Goal: Complete application form: Complete application form

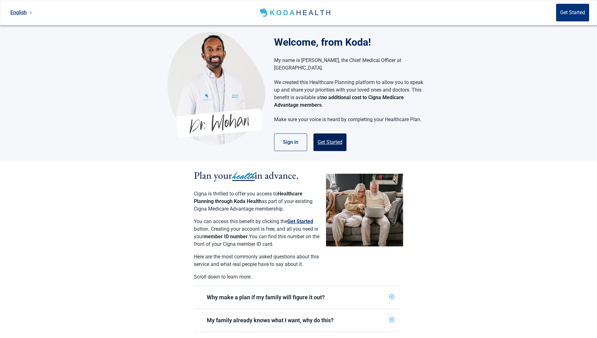
click at [336, 136] on button "Get Started" at bounding box center [329, 142] width 33 height 18
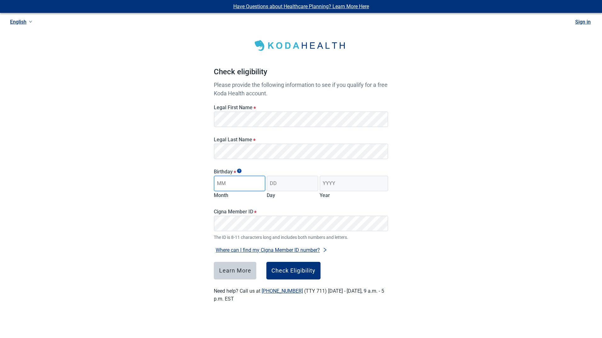
click at [230, 183] on input "Month" at bounding box center [240, 184] width 52 height 16
type input "02"
click at [286, 188] on input "Day" at bounding box center [292, 184] width 52 height 16
type input "25"
click at [339, 186] on input "Year" at bounding box center [353, 184] width 69 height 16
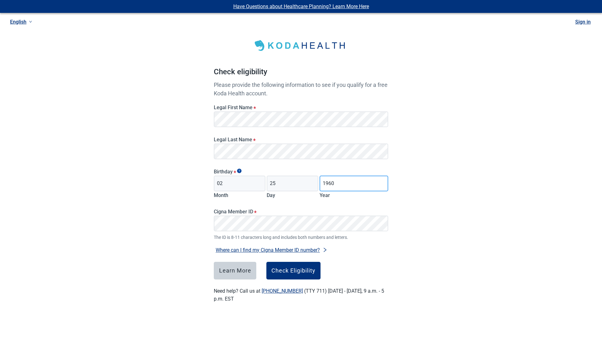
type input "1960"
click at [289, 271] on div "Check Eligibility" at bounding box center [293, 270] width 44 height 6
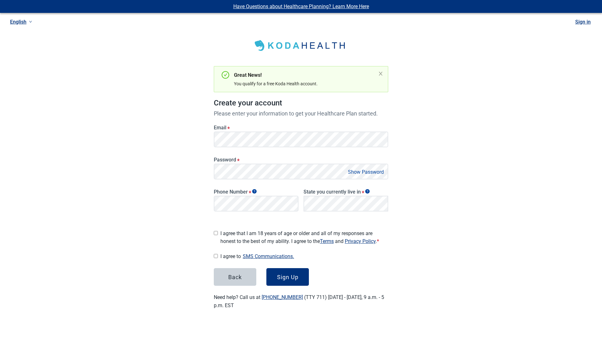
click at [366, 171] on button "Show Password" at bounding box center [366, 172] width 40 height 8
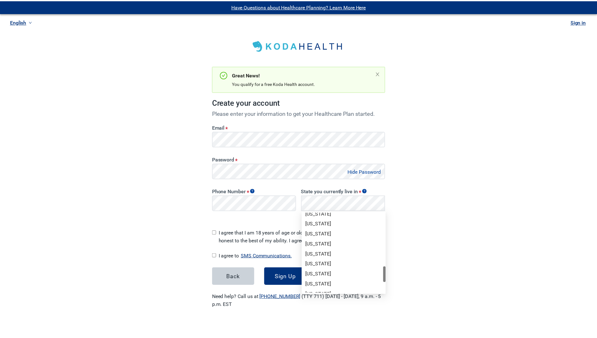
scroll to position [409, 0]
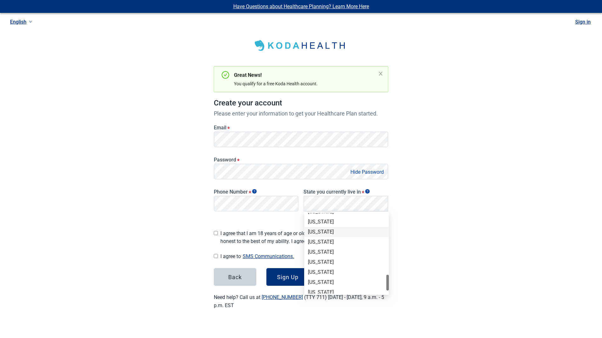
click at [324, 232] on div "[US_STATE]" at bounding box center [346, 231] width 77 height 7
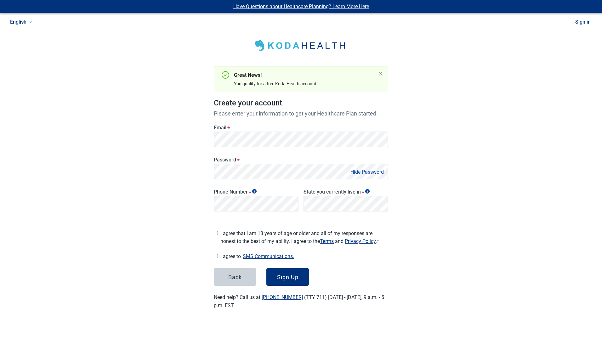
click at [216, 231] on input "I agree that I am 18 years of age or older and all of my responses are honest t…" at bounding box center [216, 233] width 4 height 4
checkbox input "true"
click at [215, 254] on input "I agree to SMS Communications." at bounding box center [216, 256] width 4 height 4
checkbox input "true"
click at [286, 276] on div "Sign Up" at bounding box center [287, 277] width 21 height 6
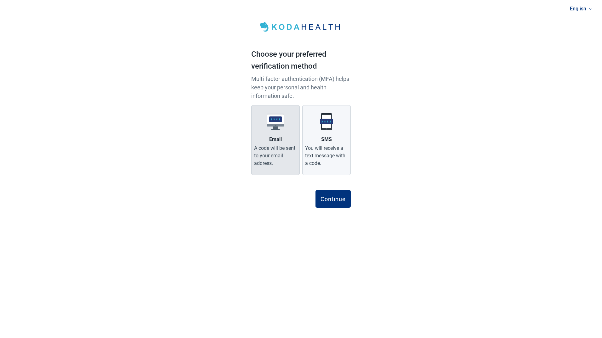
click at [271, 141] on div "Email" at bounding box center [275, 140] width 13 height 8
click at [0, 0] on input "Email A code will be sent to your email address." at bounding box center [0, 0] width 0 height 0
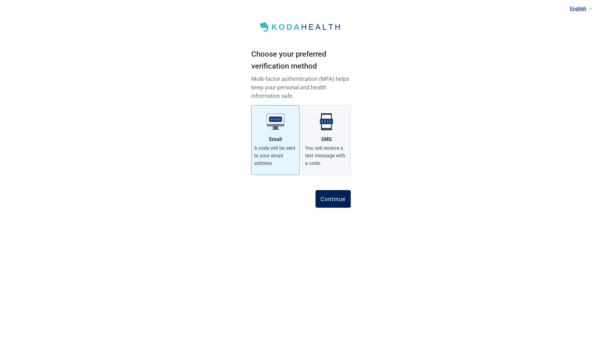
click at [339, 200] on div "Continue" at bounding box center [332, 199] width 25 height 6
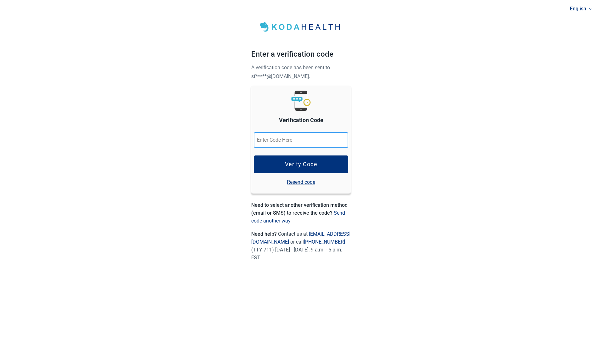
click at [278, 141] on input "Verification Code" at bounding box center [301, 140] width 94 height 16
type input "855849"
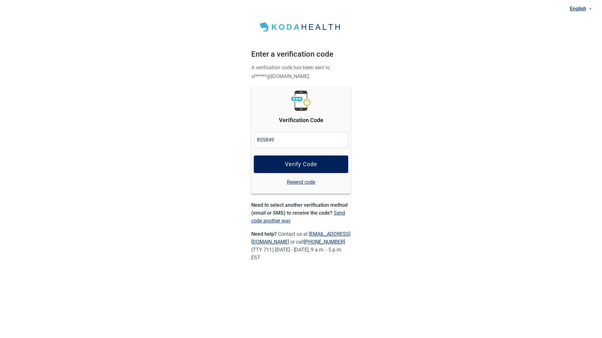
click at [290, 163] on div "Verify Code" at bounding box center [301, 164] width 32 height 6
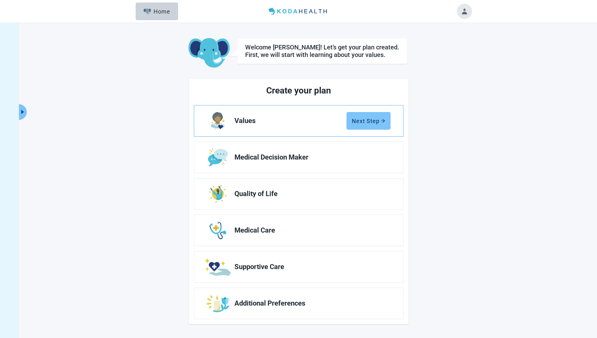
click at [363, 122] on div "Next Step" at bounding box center [368, 121] width 33 height 6
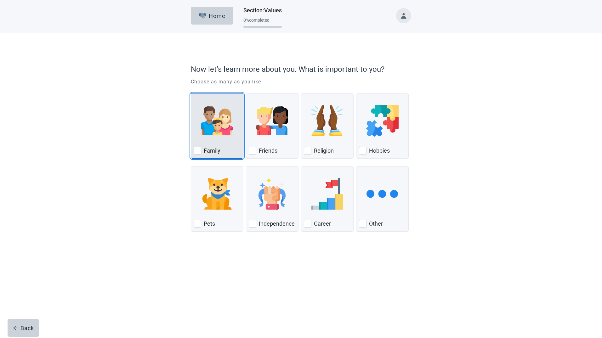
click at [197, 150] on div "Family, checkbox, not checked" at bounding box center [197, 151] width 8 height 8
click at [191, 93] on input "Family" at bounding box center [191, 93] width 0 height 0
checkbox input "true"
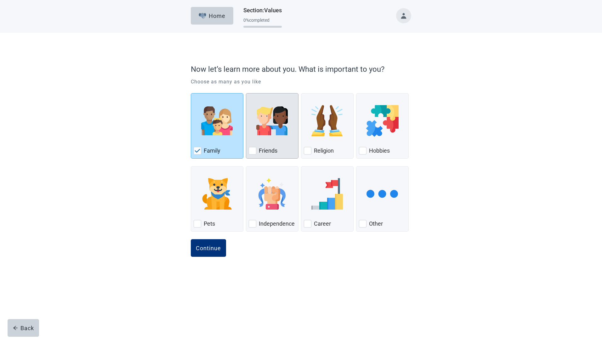
click at [252, 152] on div "Friends, checkbox, not checked" at bounding box center [253, 151] width 8 height 8
click at [246, 93] on input "Friends" at bounding box center [246, 93] width 0 height 0
checkbox input "true"
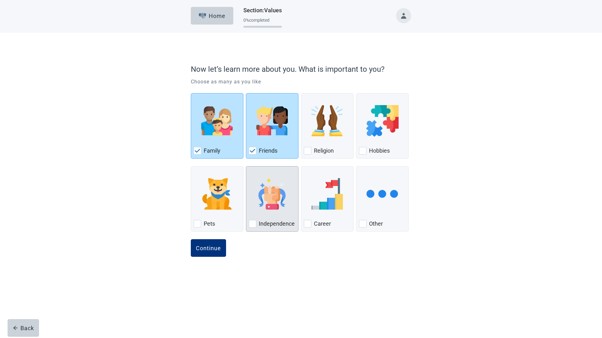
click at [251, 224] on div "Independence, checkbox, not checked" at bounding box center [253, 224] width 8 height 8
click at [246, 166] on input "Independence" at bounding box center [246, 166] width 0 height 0
checkbox input "true"
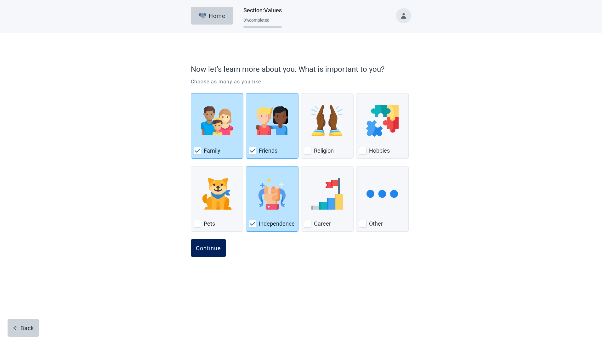
click at [206, 245] on div "Continue" at bounding box center [208, 248] width 25 height 6
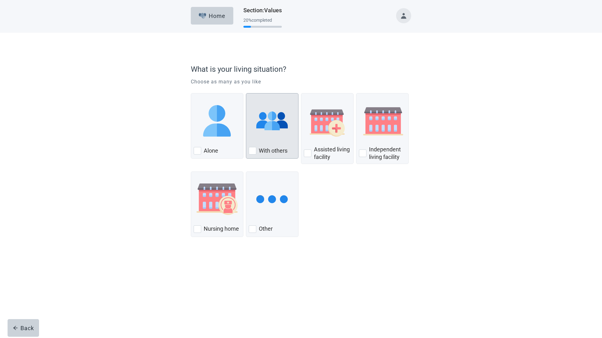
click at [250, 151] on div "With Others, checkbox, not checked" at bounding box center [253, 151] width 8 height 8
click at [246, 93] on input "With others" at bounding box center [246, 93] width 0 height 0
checkbox input "true"
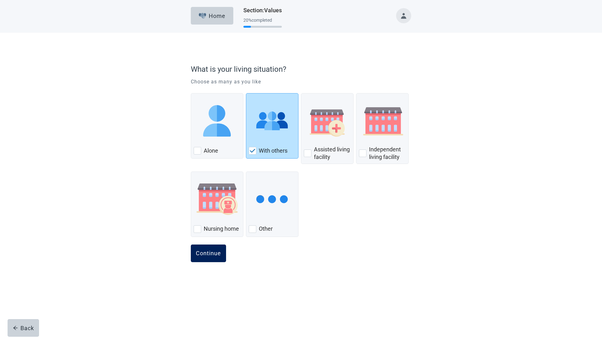
click at [197, 253] on div "Continue" at bounding box center [208, 253] width 25 height 6
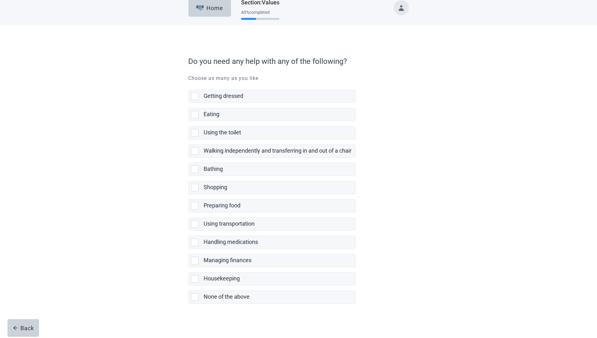
scroll to position [10, 0]
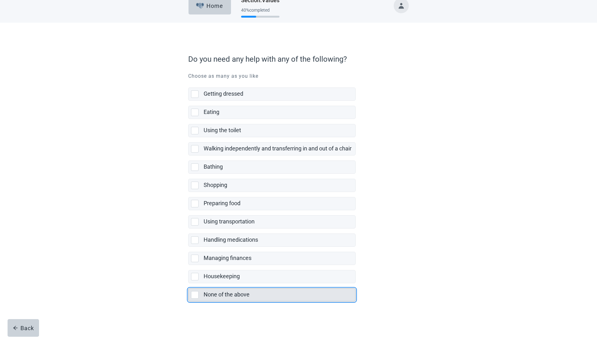
click at [193, 294] on div "None of the above, checkbox, not selected" at bounding box center [195, 295] width 8 height 8
click at [188, 283] on input "None of the above" at bounding box center [188, 283] width 0 height 0
checkbox input "true"
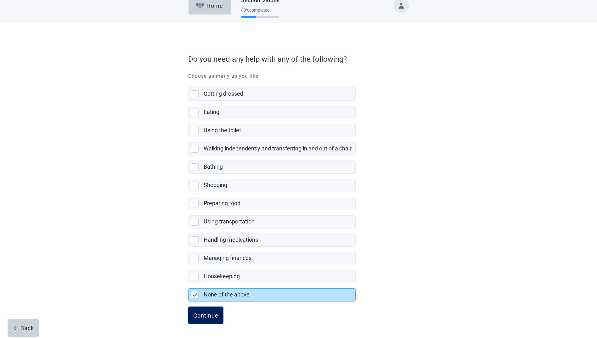
click at [203, 314] on div "Continue" at bounding box center [205, 315] width 25 height 6
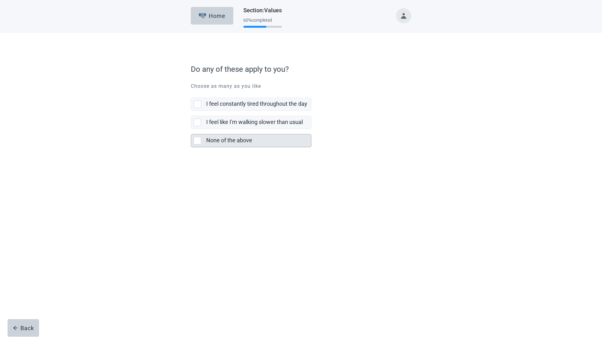
click at [199, 144] on div "None of the above, checkbox, not selected" at bounding box center [197, 141] width 8 height 8
click at [191, 129] on input "None of the above" at bounding box center [191, 129] width 0 height 0
checkbox input "true"
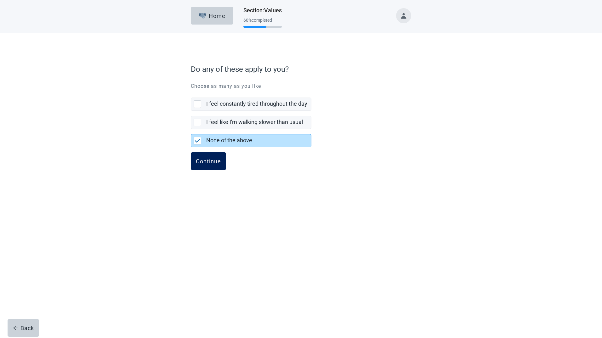
click at [204, 161] on div "Continue" at bounding box center [208, 161] width 25 height 6
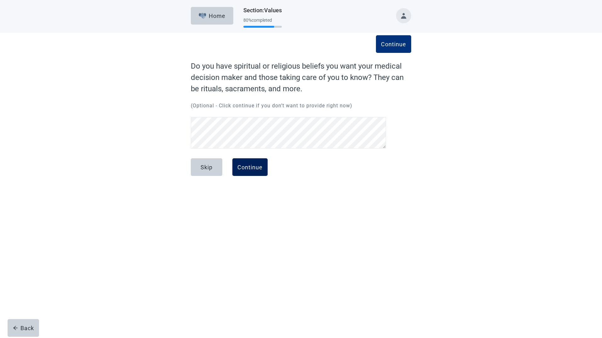
click at [248, 168] on div "Continue" at bounding box center [249, 167] width 25 height 6
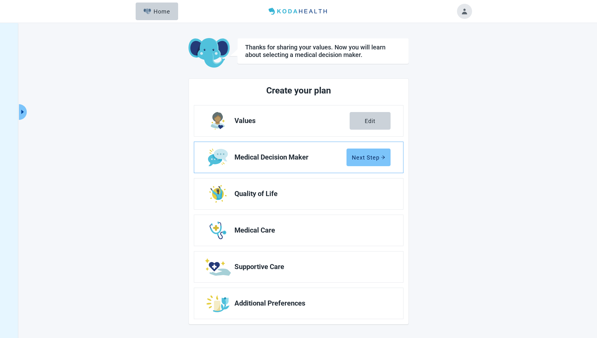
click at [361, 160] on div "Next Step" at bounding box center [368, 157] width 33 height 6
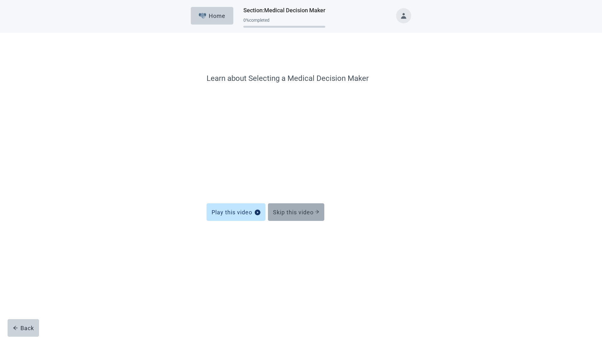
click at [288, 199] on div "Skip this video" at bounding box center [296, 200] width 46 height 6
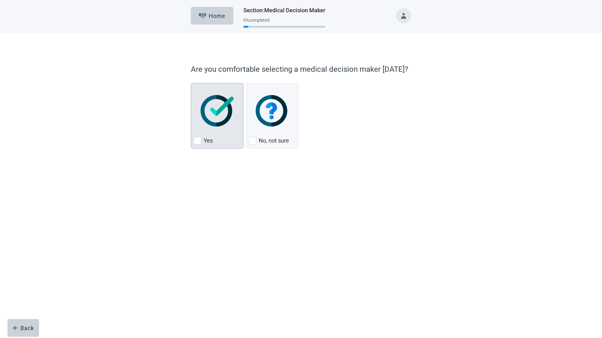
click at [199, 140] on div "Yes, checkbox, not checked" at bounding box center [197, 141] width 8 height 8
click at [191, 83] on input "Yes" at bounding box center [191, 83] width 0 height 0
checkbox input "true"
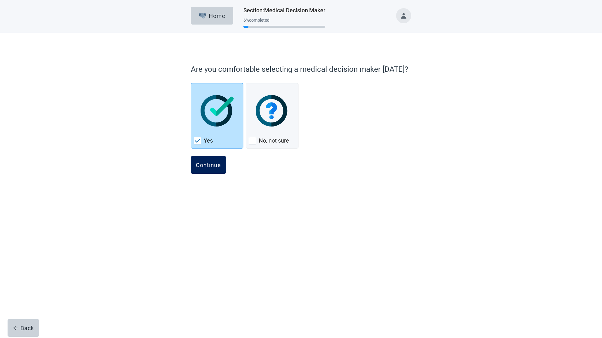
click at [212, 159] on button "Continue" at bounding box center [208, 165] width 35 height 18
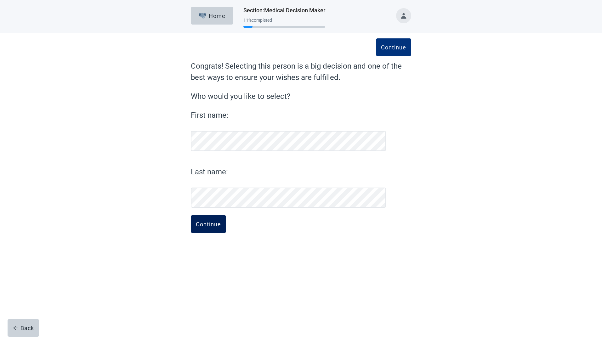
click at [213, 224] on div "Continue" at bounding box center [208, 224] width 25 height 6
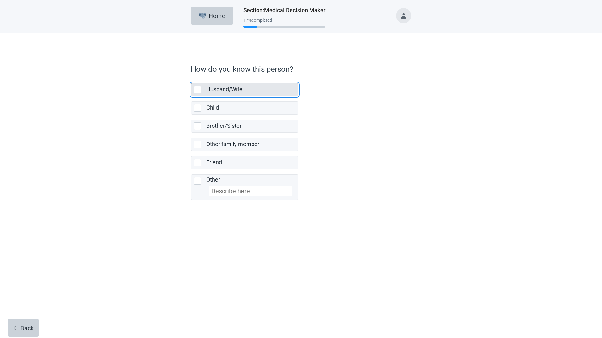
click at [197, 89] on div "Husband/Wife, checkbox, not selected" at bounding box center [197, 90] width 8 height 8
click at [191, 78] on input "Husband/Wife" at bounding box center [191, 78] width 0 height 0
checkbox input "true"
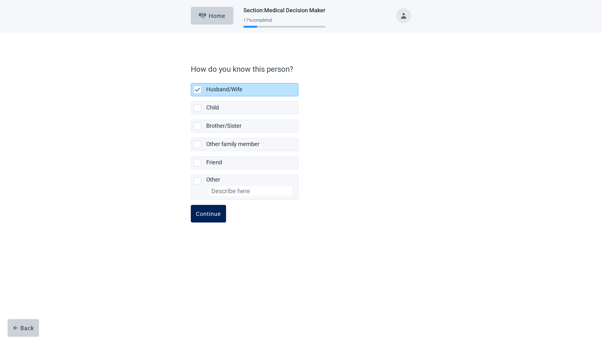
click at [206, 215] on div "Continue" at bounding box center [208, 213] width 25 height 6
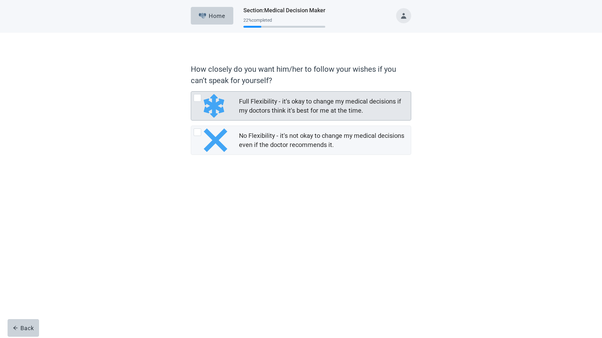
click at [197, 100] on div "Full Flexibility - it's okay to change my medical decisions if my doctors think…" at bounding box center [197, 98] width 8 height 8
click at [191, 92] on input "Full Flexibility - it's okay to change my medical decisions if my doctors think…" at bounding box center [191, 91] width 0 height 0
radio input "true"
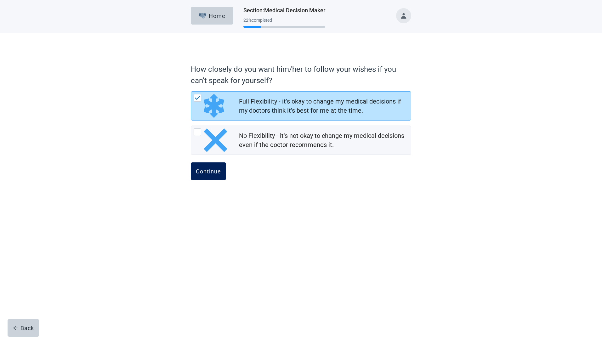
click at [205, 172] on div "Continue" at bounding box center [208, 171] width 25 height 6
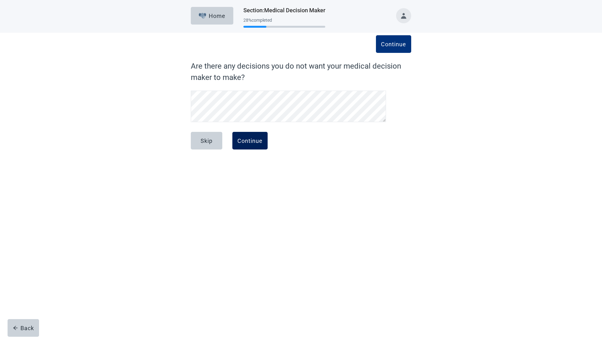
click at [248, 141] on div "Continue" at bounding box center [249, 140] width 25 height 6
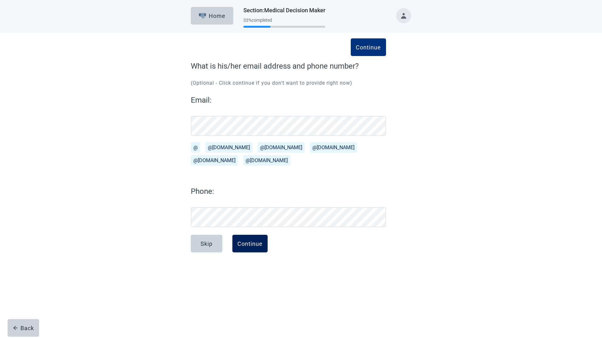
click at [241, 245] on div "Continue" at bounding box center [249, 243] width 25 height 6
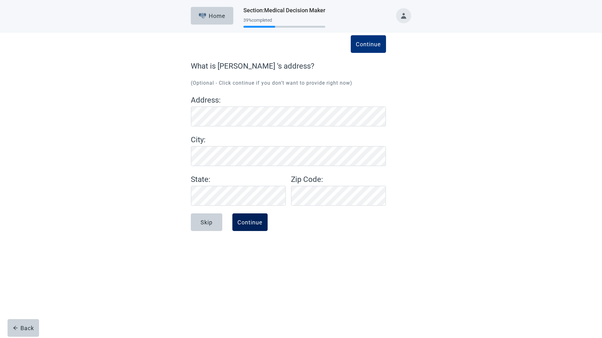
click at [248, 225] on div "Continue" at bounding box center [249, 222] width 25 height 6
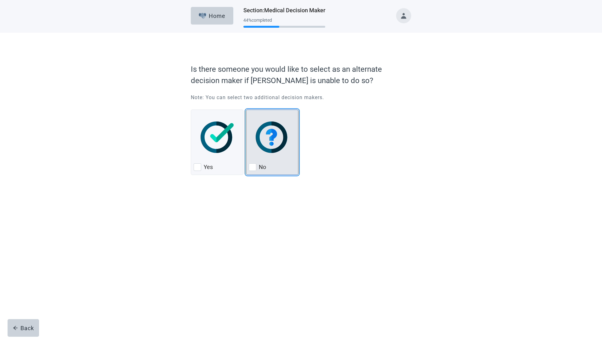
click at [253, 168] on div "No, checkbox, not checked" at bounding box center [253, 167] width 8 height 8
click at [246, 110] on input "No" at bounding box center [246, 109] width 0 height 0
checkbox input "true"
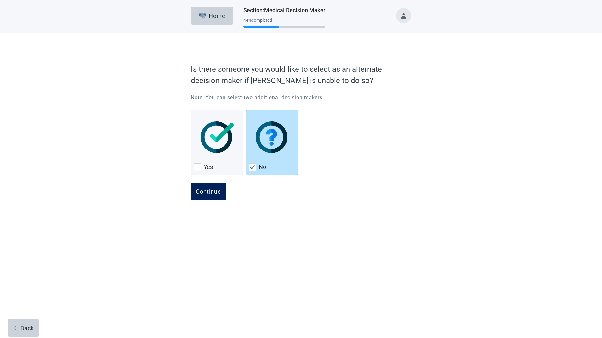
click at [212, 189] on div "Continue" at bounding box center [208, 191] width 25 height 6
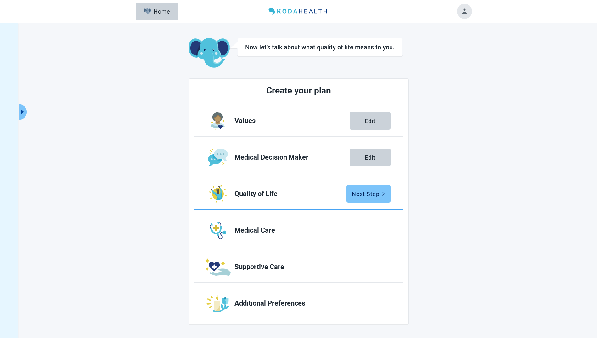
click at [363, 194] on div "Next Step" at bounding box center [368, 194] width 33 height 6
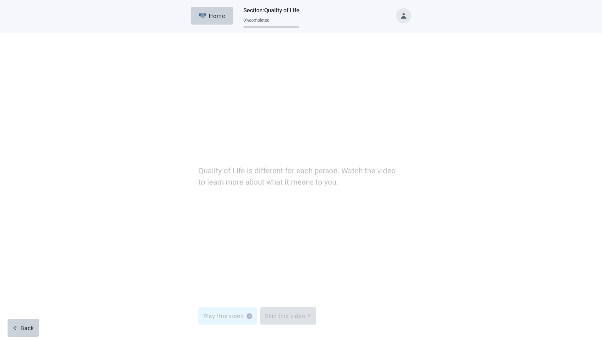
click at [275, 212] on div "Skip this video" at bounding box center [288, 211] width 46 height 6
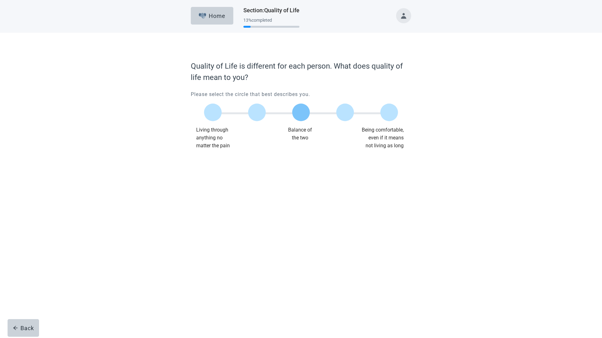
click at [299, 113] on label "Main content" at bounding box center [301, 113] width 18 height 18
click at [301, 112] on input "Quality of life scale: 50 out of 100. Balance of the two" at bounding box center [301, 112] width 0 height 0
click at [195, 160] on button "Continue" at bounding box center [208, 163] width 35 height 18
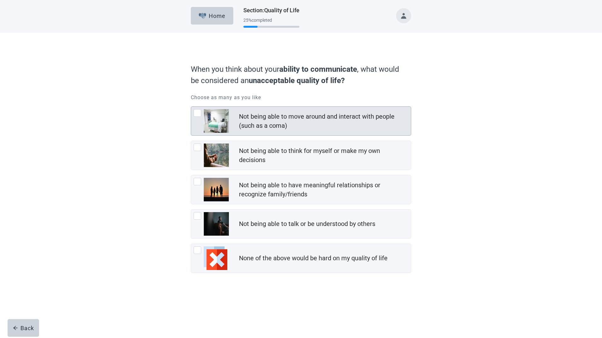
click at [194, 111] on div "Not being able to move around and interact with people (such as a coma), checkb…" at bounding box center [197, 113] width 8 height 8
click at [191, 107] on input "Not being able to move around and interact with people (such as a coma)" at bounding box center [191, 106] width 0 height 0
checkbox input "true"
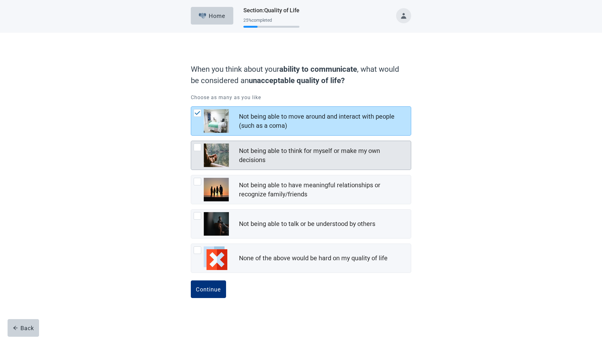
click at [198, 144] on div "Not being able to think for myself or make my own decisions" at bounding box center [301, 155] width 220 height 29
click at [191, 141] on input "Not being able to think for myself or make my own decisions" at bounding box center [191, 141] width 0 height 0
checkbox input "true"
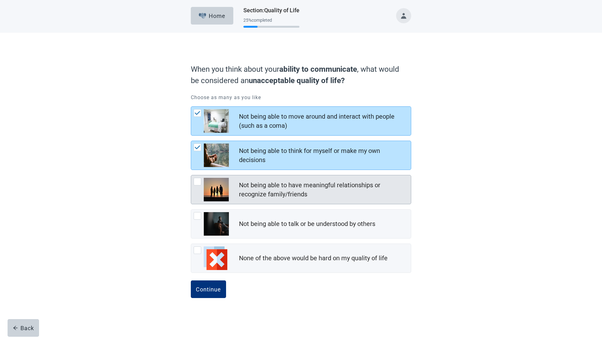
click at [201, 180] on div "Not being able to have meaningful relationships or recognize family/friends, ch…" at bounding box center [197, 182] width 8 height 8
click at [191, 175] on input "Not being able to have meaningful relationships or recognize family/friends" at bounding box center [191, 175] width 0 height 0
checkbox input "true"
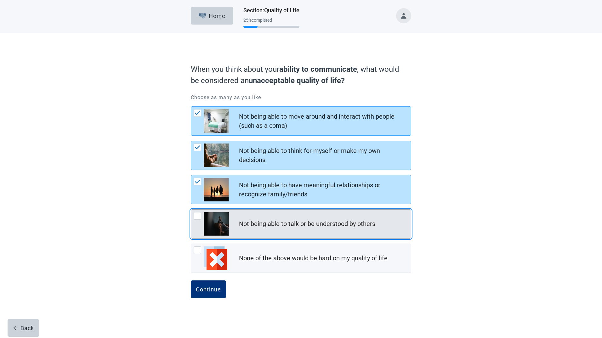
click at [196, 216] on div "Not being able to talk or be understood by others, checkbox, not checked" at bounding box center [197, 216] width 8 height 8
click at [191, 210] on input "Not being able to talk or be understood by others" at bounding box center [191, 209] width 0 height 0
checkbox input "true"
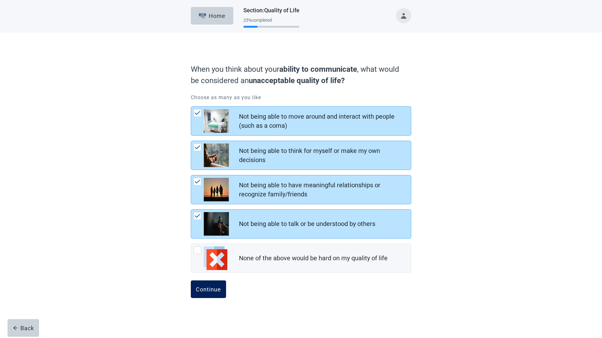
click at [205, 284] on button "Continue" at bounding box center [208, 289] width 35 height 18
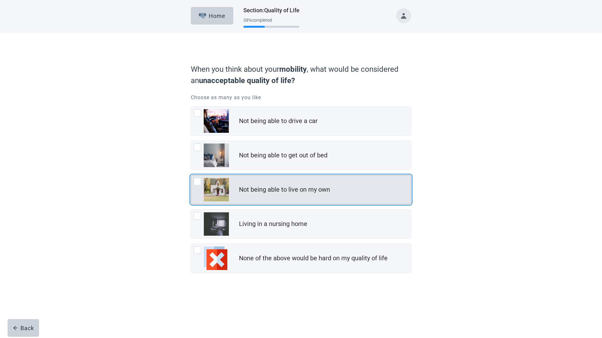
click at [198, 183] on div "Not being able to live on my own, checkbox, not checked" at bounding box center [197, 182] width 8 height 8
click at [191, 175] on input "Not being able to live on my own" at bounding box center [191, 175] width 0 height 0
checkbox input "true"
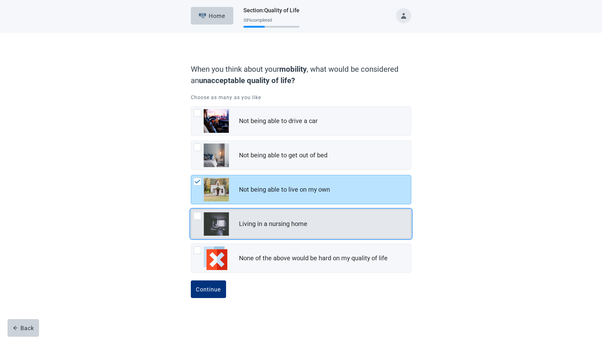
click at [199, 217] on div "Living in a nursing home, checkbox, not checked" at bounding box center [197, 216] width 8 height 8
click at [191, 210] on input "Living in a nursing home" at bounding box center [191, 209] width 0 height 0
checkbox input "true"
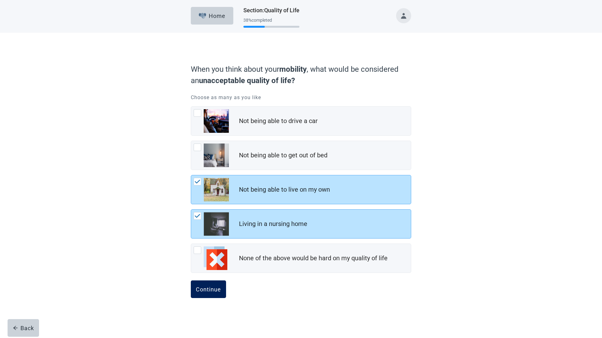
click at [208, 287] on div "Continue" at bounding box center [208, 289] width 25 height 6
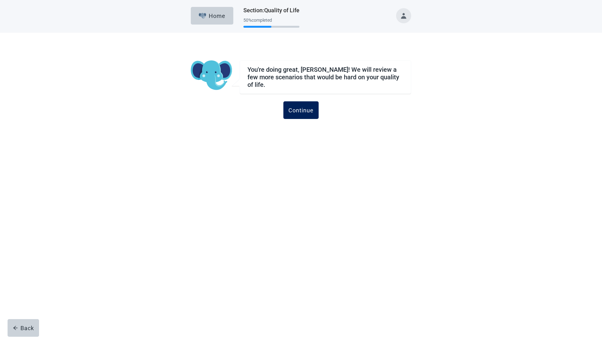
click at [303, 110] on div "Continue" at bounding box center [300, 110] width 25 height 6
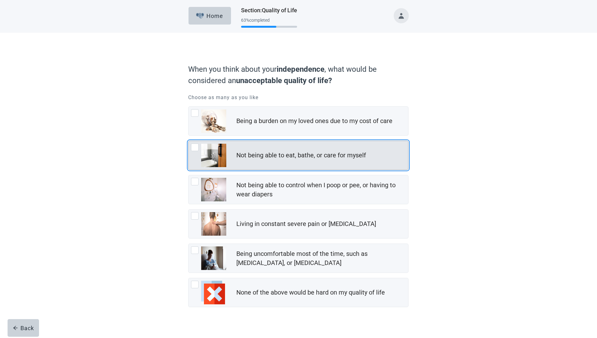
click at [194, 148] on div "Not being able to eat, bathe, or care for myself, checkbox, not checked" at bounding box center [195, 147] width 8 height 8
click at [188, 141] on input "Not being able to eat, bathe, or care for myself" at bounding box center [188, 141] width 0 height 0
checkbox input "true"
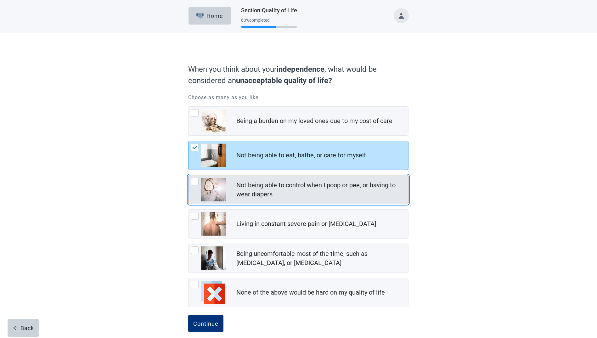
click at [191, 182] on div "Not being able to control when I poop or pee, or having to wear diapers, checkb…" at bounding box center [195, 182] width 8 height 8
click at [188, 175] on input "Not being able to control when I poop or pee, or having to wear diapers" at bounding box center [188, 175] width 0 height 0
checkbox input "true"
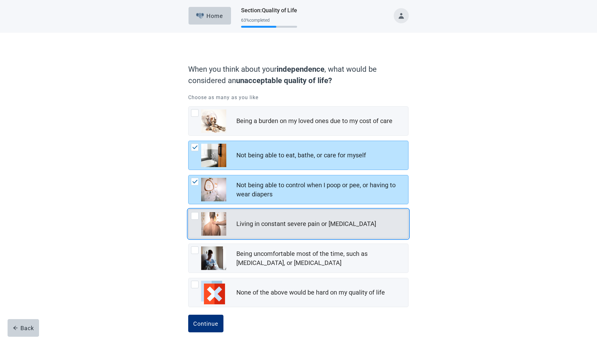
click at [191, 216] on div "Living in constant severe pain or [MEDICAL_DATA]" at bounding box center [298, 224] width 220 height 29
click at [188, 210] on input "Living in constant severe pain or [MEDICAL_DATA]" at bounding box center [188, 209] width 0 height 0
checkbox input "true"
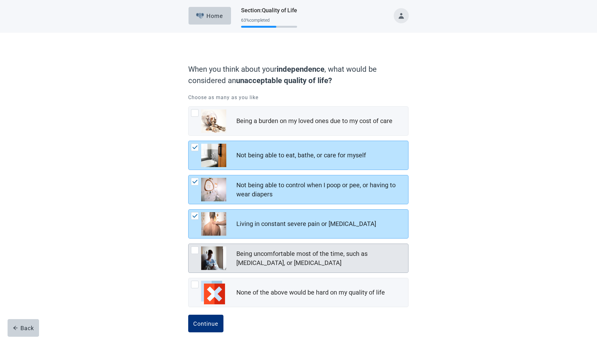
click at [196, 251] on div "Being uncomfortable most of the time, such as nausea, vomiting, or diarrhea, ch…" at bounding box center [195, 250] width 8 height 8
click at [188, 244] on input "Being uncomfortable most of the time, such as [MEDICAL_DATA], or [MEDICAL_DATA]" at bounding box center [188, 244] width 0 height 0
checkbox input "true"
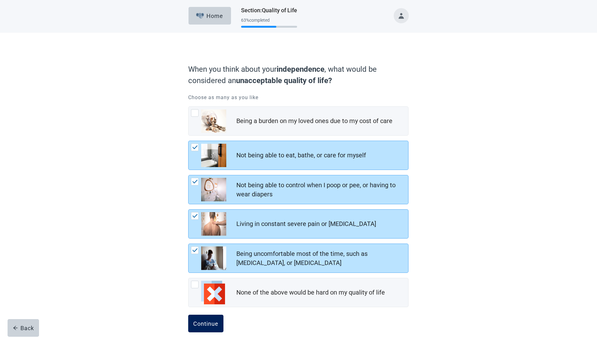
click at [208, 328] on button "Continue" at bounding box center [205, 324] width 35 height 18
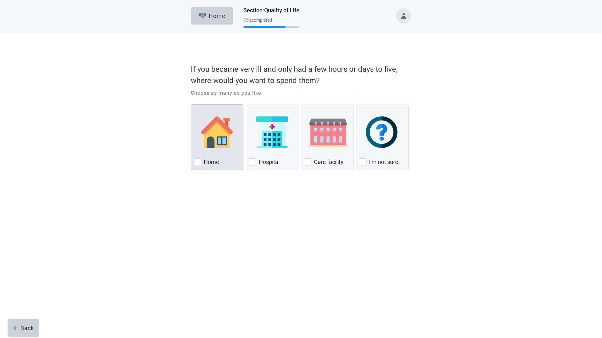
click at [200, 164] on div "Home, checkbox, not checked" at bounding box center [197, 162] width 8 height 8
click at [191, 105] on input "Home" at bounding box center [191, 104] width 0 height 0
checkbox input "true"
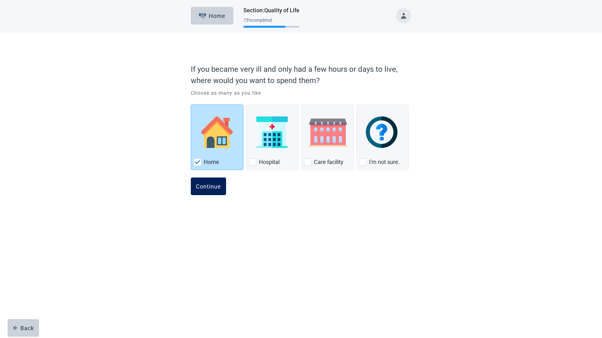
click at [206, 186] on div "Continue" at bounding box center [208, 186] width 25 height 6
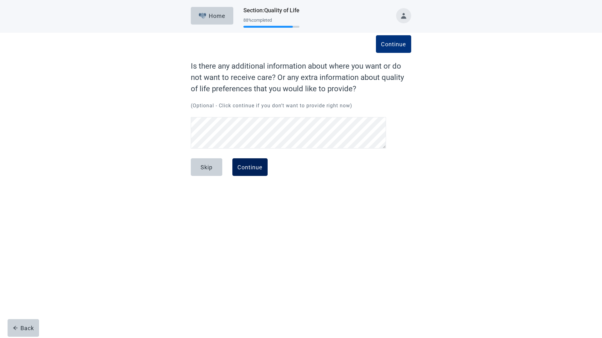
drag, startPoint x: 246, startPoint y: 164, endPoint x: 241, endPoint y: 164, distance: 5.7
click at [246, 164] on button "Continue" at bounding box center [249, 167] width 35 height 18
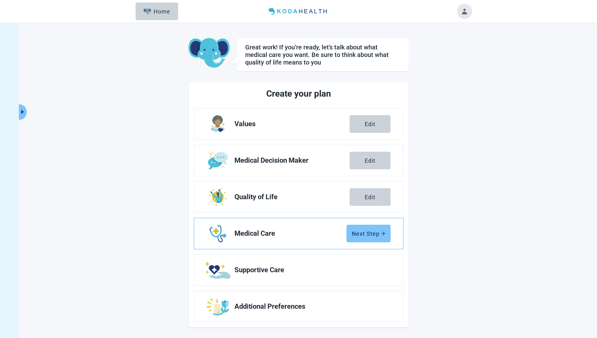
click at [367, 234] on div "Next Step" at bounding box center [368, 233] width 33 height 6
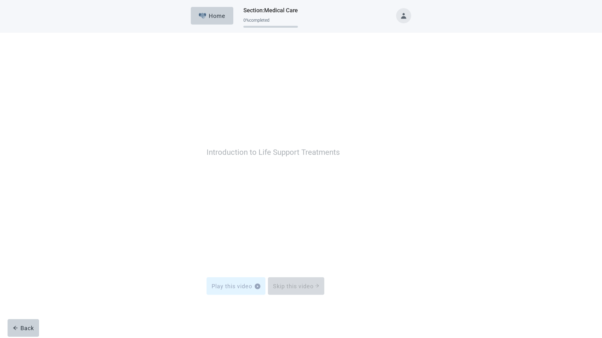
click at [282, 200] on div "Skip this video" at bounding box center [296, 200] width 46 height 6
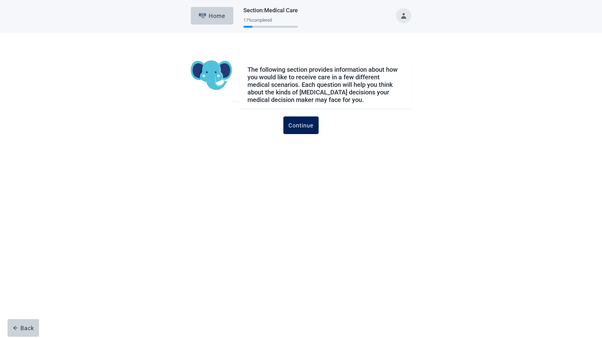
click at [298, 123] on div "Continue" at bounding box center [300, 125] width 25 height 6
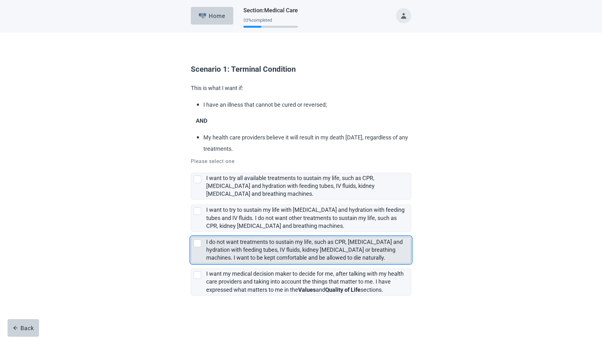
click at [197, 241] on div "I do not want treatments to sustain my life, such as CPR, artificial feeding an…" at bounding box center [197, 243] width 8 height 8
click at [191, 232] on input "I do not want treatments to sustain my life, such as CPR, [MEDICAL_DATA] and hy…" at bounding box center [191, 232] width 0 height 0
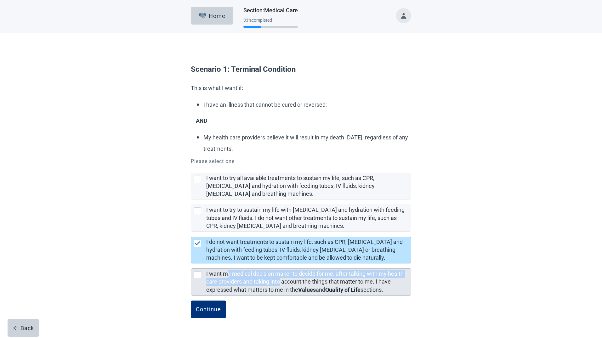
drag, startPoint x: 240, startPoint y: 277, endPoint x: 288, endPoint y: 284, distance: 48.7
click at [286, 284] on label "I want my medical decision maker to decide for me, after talking with my health…" at bounding box center [304, 281] width 197 height 22
checkbox input "false"
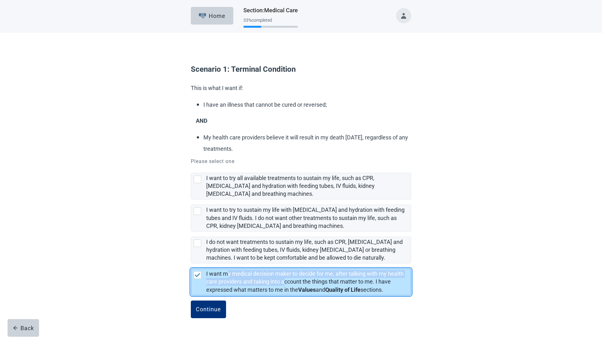
click at [195, 273] on img "[object Object], checkbox, selected" at bounding box center [197, 275] width 6 height 4
click at [191, 264] on input "I want my medical decision maker to decide for me, after talking with my health…" at bounding box center [191, 263] width 0 height 0
checkbox input "true"
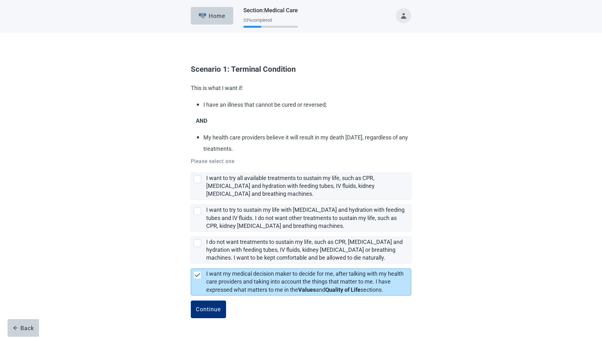
click at [511, 291] on div "Scenario 1: Terminal Condition This is what I want if: I have an illness that c…" at bounding box center [300, 182] width 541 height 299
click at [214, 311] on div "Continue" at bounding box center [208, 309] width 25 height 6
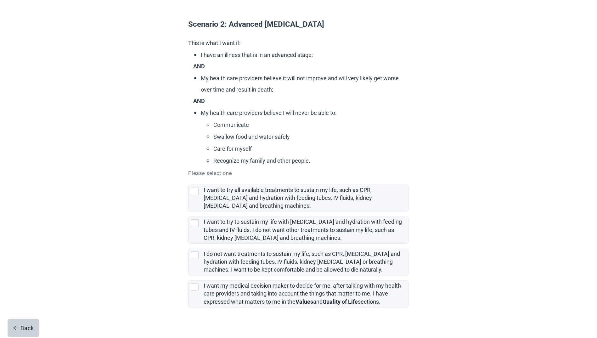
scroll to position [51, 0]
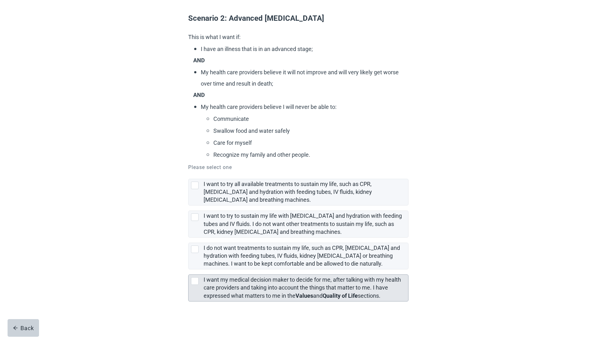
click at [194, 282] on div "[object Object], checkbox, not selected" at bounding box center [195, 281] width 8 height 8
click at [188, 270] on input "I want my medical decision maker to decide for me, after talking with my health…" at bounding box center [188, 269] width 0 height 0
checkbox input "true"
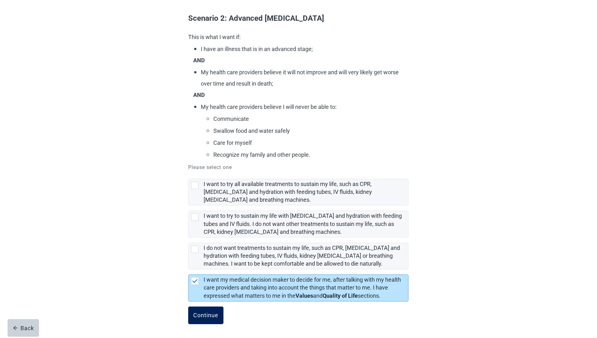
click at [205, 313] on div "Continue" at bounding box center [205, 315] width 25 height 6
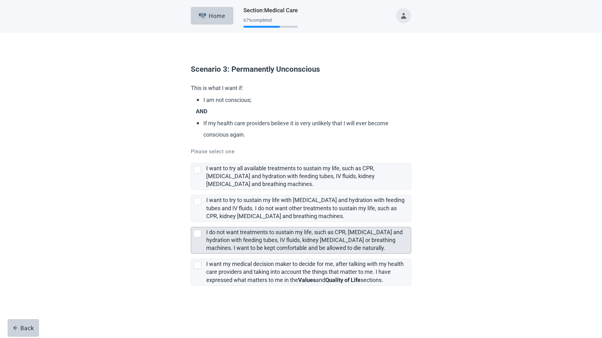
click at [197, 236] on div "I do not want treatments to sustain my life, such as CPR, artificial feeding an…" at bounding box center [197, 234] width 8 height 8
click at [191, 222] on input "I do not want treatments to sustain my life, such as CPR, [MEDICAL_DATA] and hy…" at bounding box center [191, 222] width 0 height 0
checkbox input "true"
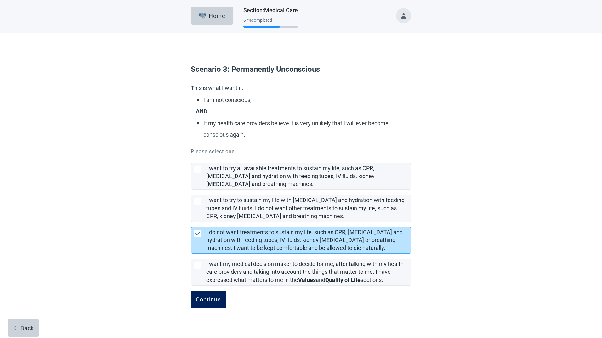
click at [206, 300] on div "Continue" at bounding box center [208, 299] width 25 height 6
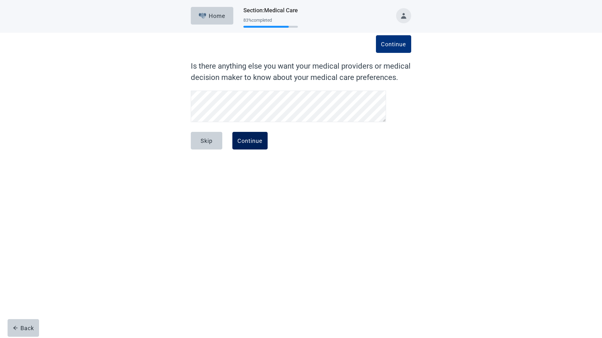
click at [252, 141] on div "Continue" at bounding box center [249, 140] width 25 height 6
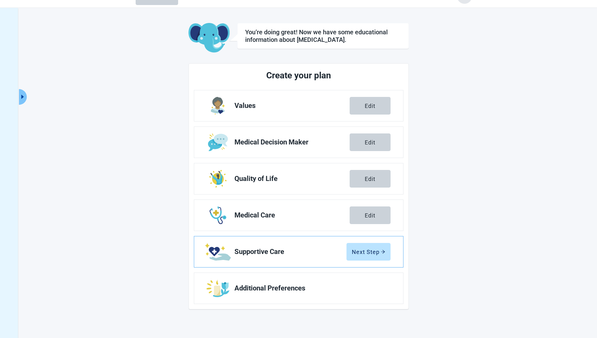
scroll to position [23, 0]
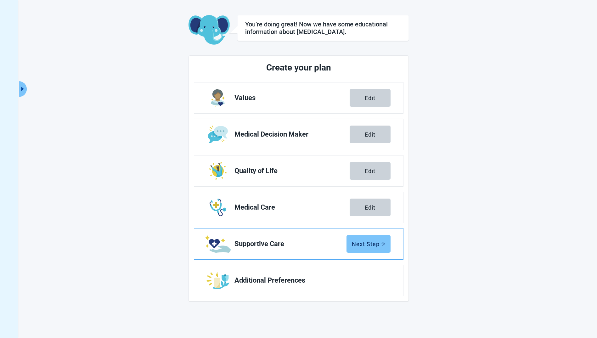
click at [375, 244] on div "Next Step" at bounding box center [368, 244] width 33 height 6
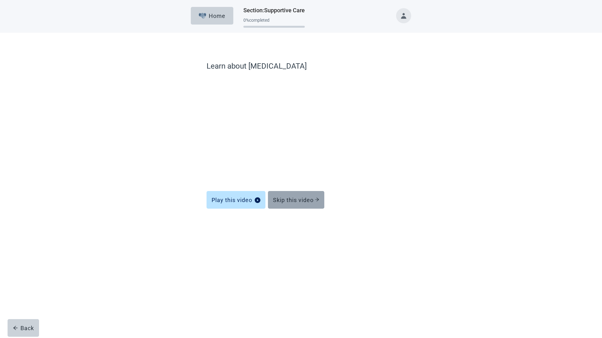
click at [310, 199] on div "Skip this video" at bounding box center [296, 200] width 46 height 6
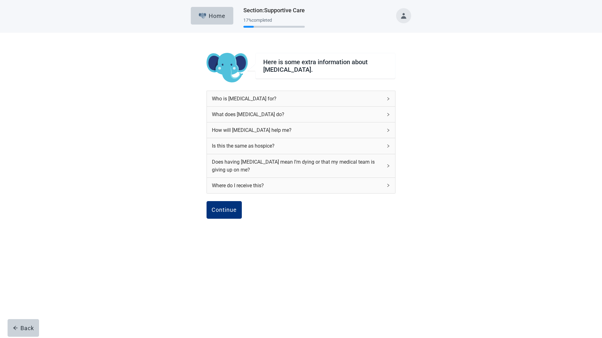
click at [387, 99] on icon "right" at bounding box center [388, 99] width 4 height 4
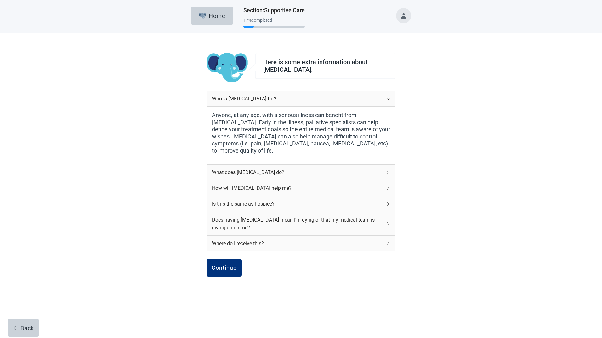
click at [387, 173] on icon "right" at bounding box center [388, 173] width 4 height 4
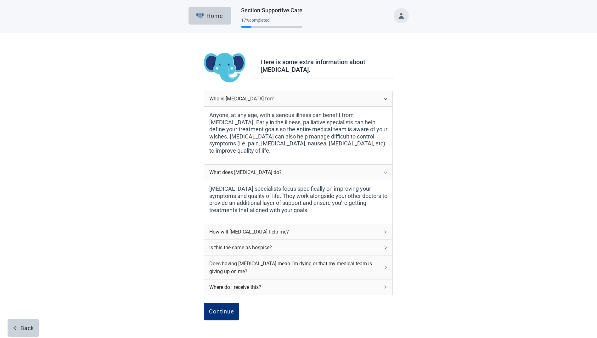
click at [384, 233] on icon "right" at bounding box center [386, 232] width 4 height 4
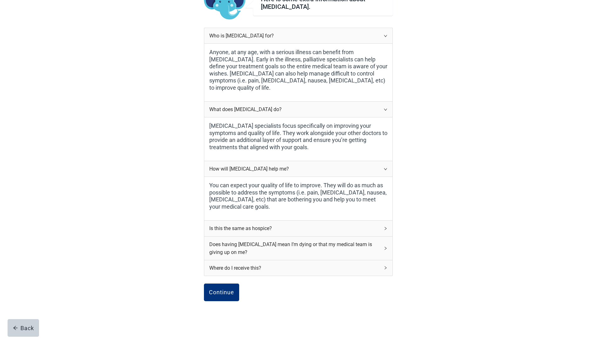
scroll to position [84, 0]
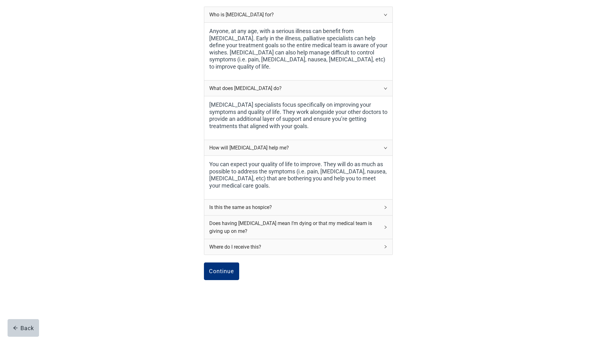
click at [384, 210] on div "Is this the same as hospice?" at bounding box center [298, 206] width 188 height 15
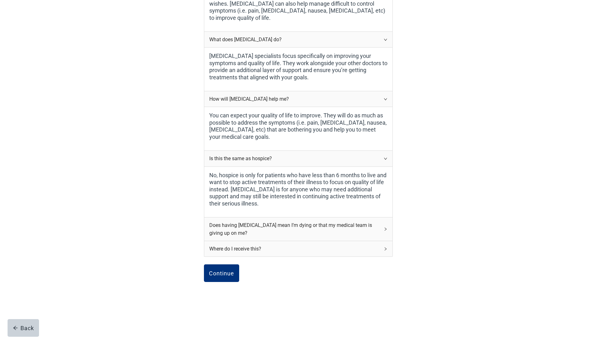
scroll to position [135, 0]
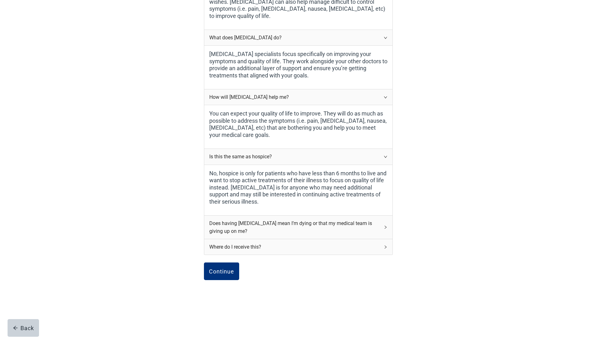
click at [385, 228] on icon "right" at bounding box center [386, 227] width 4 height 4
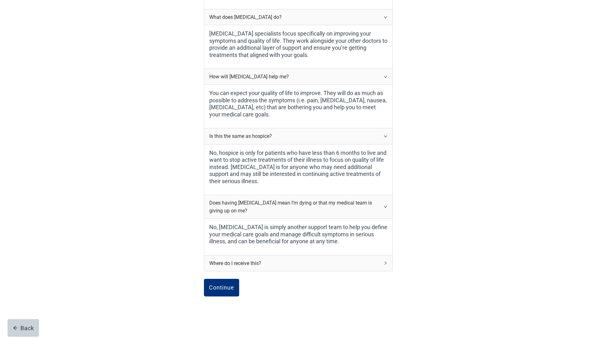
scroll to position [171, 0]
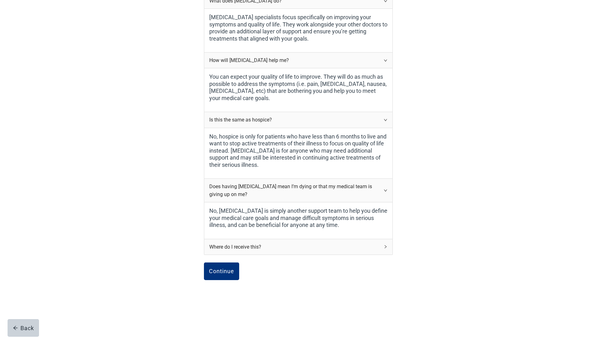
click at [386, 248] on icon "right" at bounding box center [386, 247] width 4 height 4
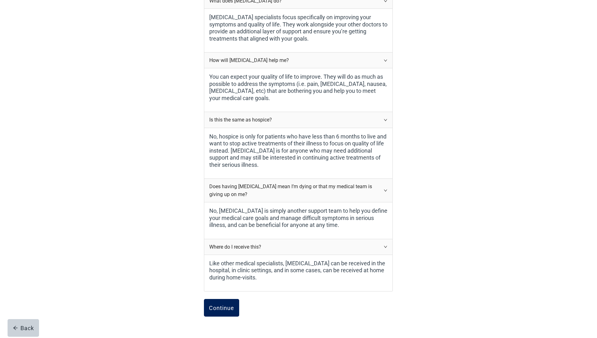
click at [215, 307] on div "Continue" at bounding box center [221, 308] width 25 height 6
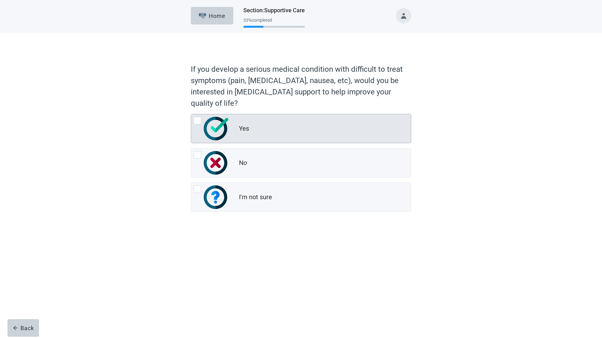
click at [192, 119] on div "Yes" at bounding box center [301, 128] width 220 height 29
click at [191, 114] on input "Yes" at bounding box center [191, 114] width 0 height 0
radio input "true"
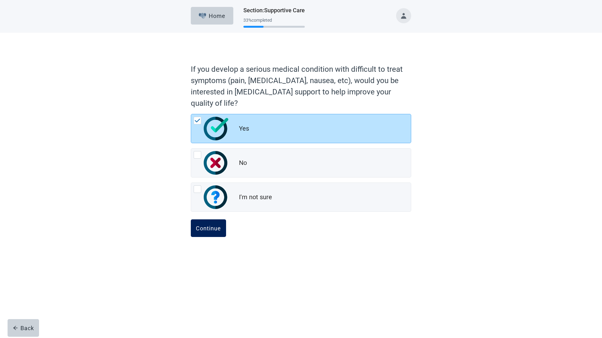
click at [212, 229] on div "Continue" at bounding box center [208, 228] width 25 height 6
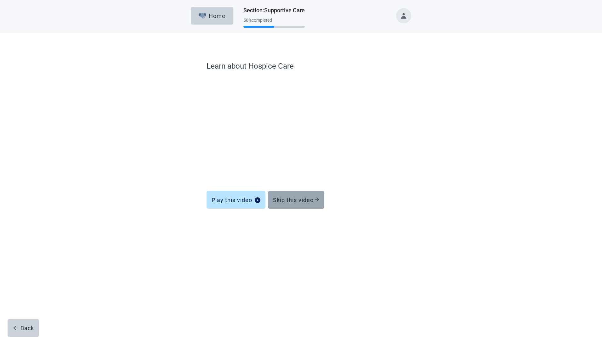
click at [298, 202] on div "Skip this video" at bounding box center [296, 200] width 46 height 6
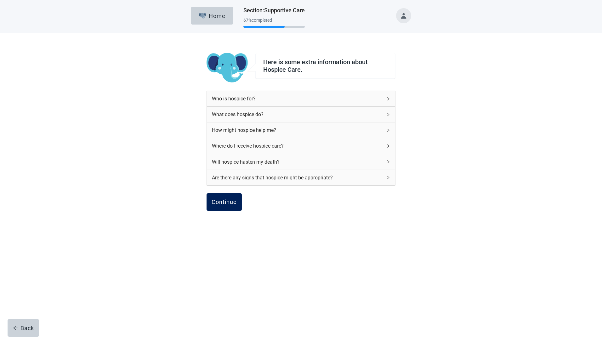
click at [216, 202] on div "Continue" at bounding box center [223, 202] width 25 height 6
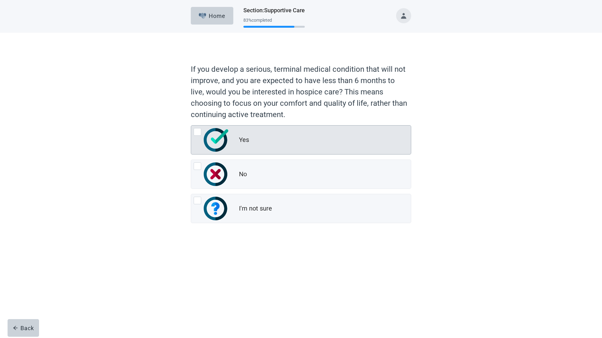
click at [194, 132] on div "Yes, radio button, not checked" at bounding box center [197, 132] width 8 height 8
click at [191, 126] on input "Yes" at bounding box center [191, 125] width 0 height 0
radio input "true"
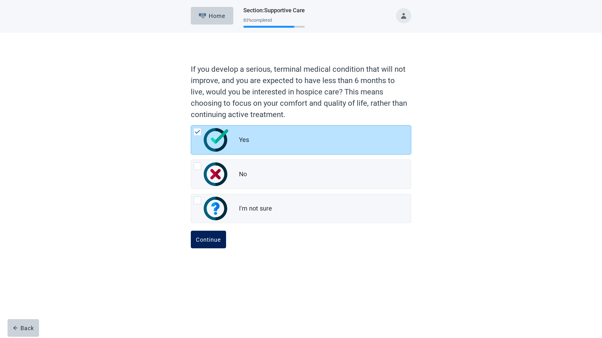
click at [208, 239] on div "Continue" at bounding box center [208, 239] width 25 height 6
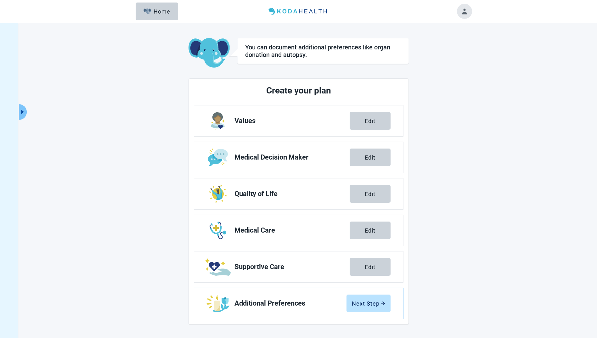
scroll to position [23, 0]
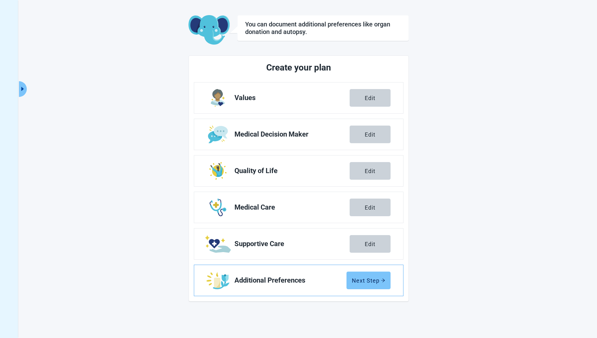
click at [367, 279] on div "Next Step" at bounding box center [368, 280] width 33 height 6
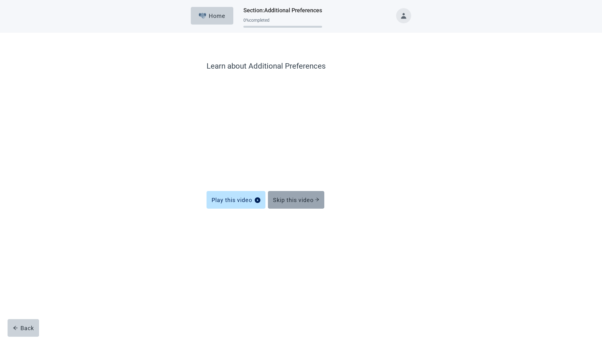
click at [293, 200] on div "Skip this video" at bounding box center [296, 200] width 46 height 6
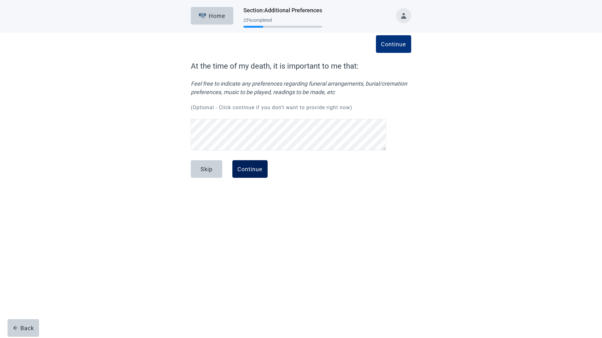
click at [250, 170] on div "Continue" at bounding box center [249, 169] width 25 height 6
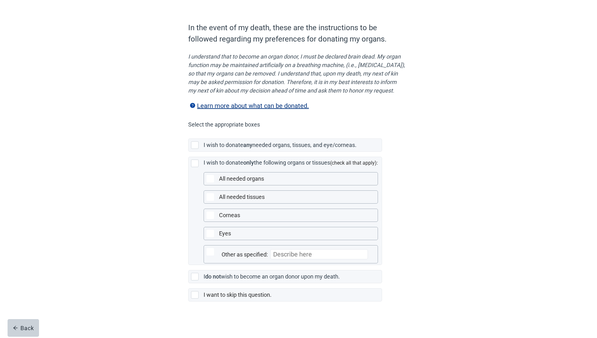
scroll to position [50, 0]
click at [196, 277] on div "Main content" at bounding box center [195, 277] width 8 height 8
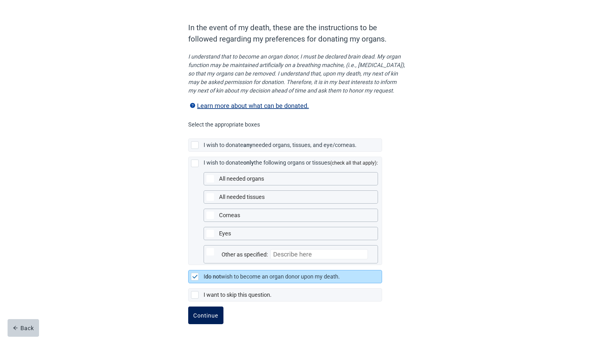
click at [214, 316] on div "Continue" at bounding box center [205, 315] width 25 height 6
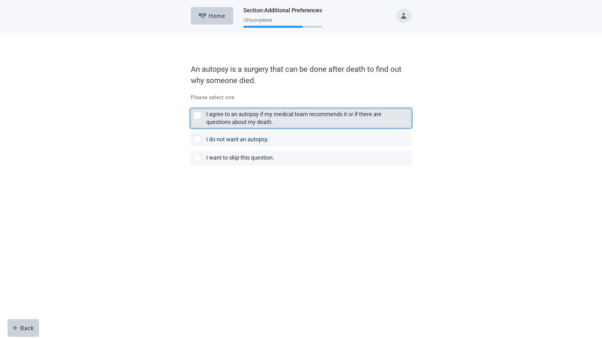
click at [196, 119] on div "I agree to an autopsy if my medical team recommends it or if there are question…" at bounding box center [301, 118] width 220 height 18
click at [191, 104] on input "I agree to an autopsy if my medical team recommends it or if there are question…" at bounding box center [191, 104] width 0 height 0
checkbox input "true"
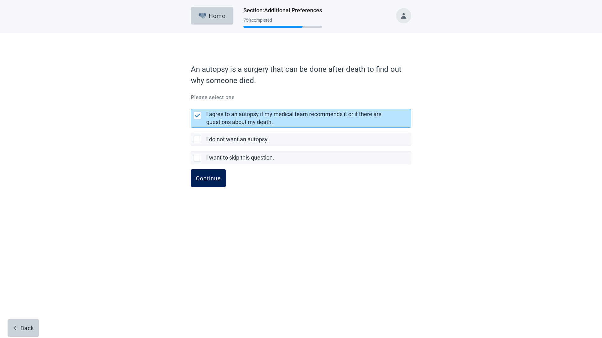
click at [204, 178] on div "Continue" at bounding box center [208, 178] width 25 height 6
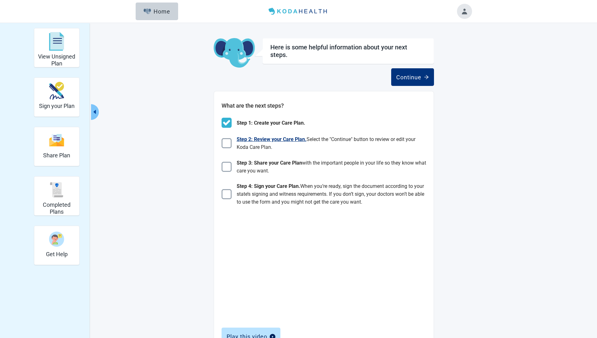
click at [228, 145] on img "Main content" at bounding box center [226, 143] width 10 height 10
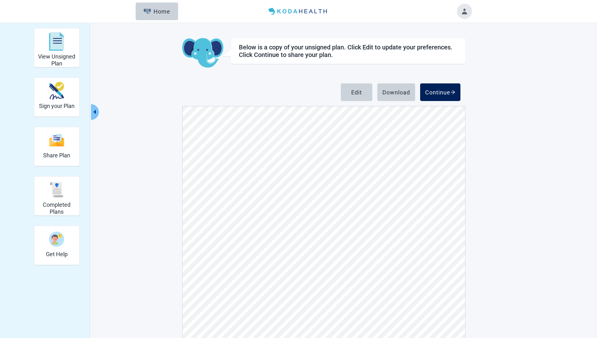
click at [443, 92] on div "Continue" at bounding box center [440, 92] width 30 height 6
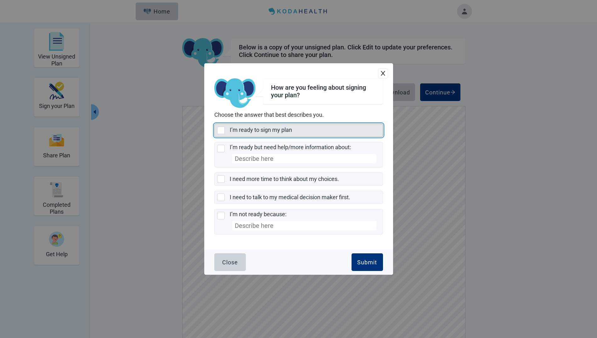
click at [222, 131] on div "I’m ready to sign my plan, checkbox, not selected" at bounding box center [221, 130] width 8 height 8
click at [215, 124] on input "I’m ready to sign my plan" at bounding box center [214, 124] width 0 height 0
checkbox input "true"
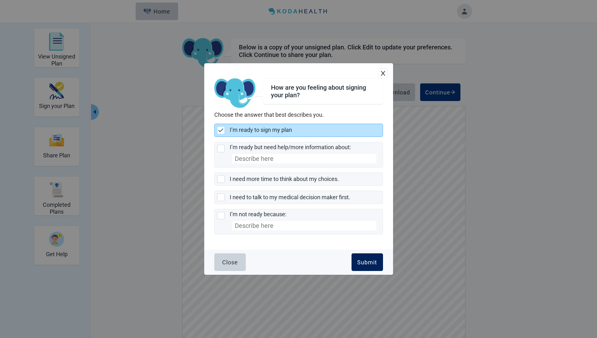
click at [365, 264] on div "Submit" at bounding box center [367, 262] width 20 height 6
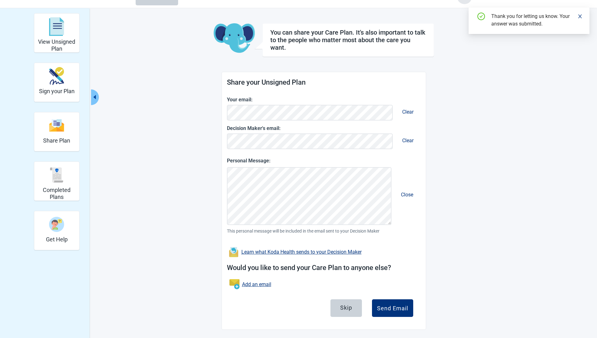
scroll to position [23, 0]
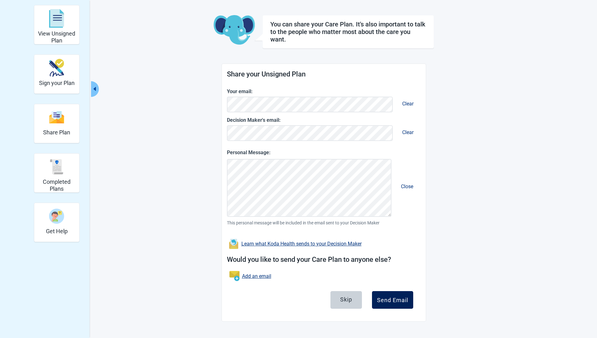
click at [390, 299] on div "Send Email" at bounding box center [392, 300] width 31 height 6
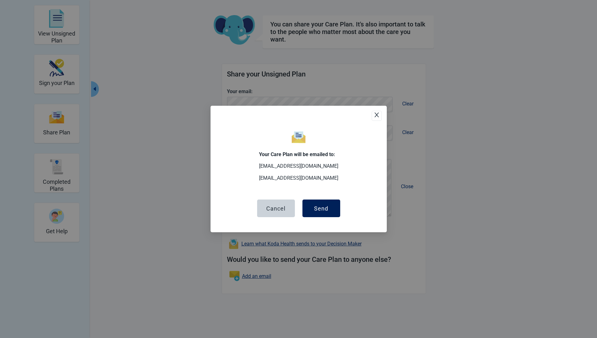
click at [329, 209] on button "Send" at bounding box center [321, 208] width 38 height 18
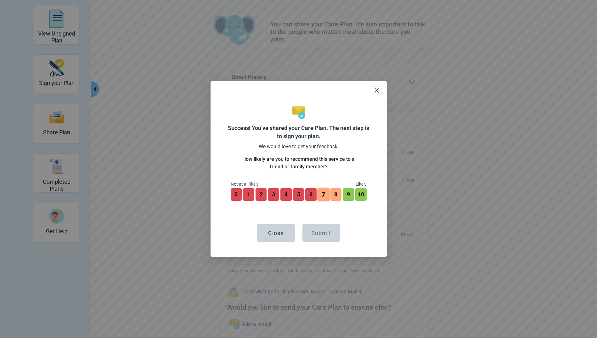
click at [322, 193] on button "7" at bounding box center [323, 195] width 12 height 14
click at [316, 238] on button "Submit" at bounding box center [321, 233] width 38 height 18
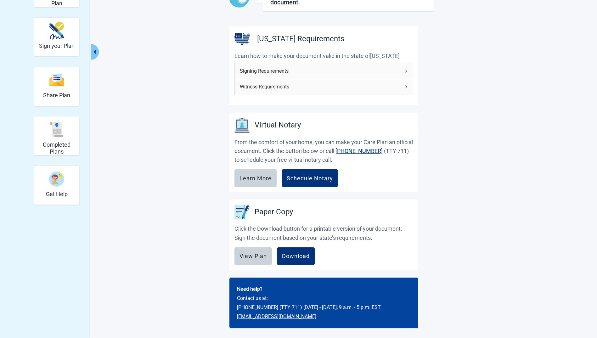
scroll to position [60, 0]
click at [299, 254] on div "Download" at bounding box center [296, 256] width 28 height 6
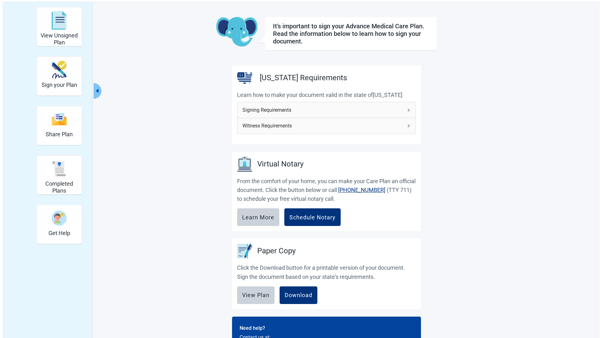
scroll to position [0, 0]
